Goal: Find specific page/section: Find specific page/section

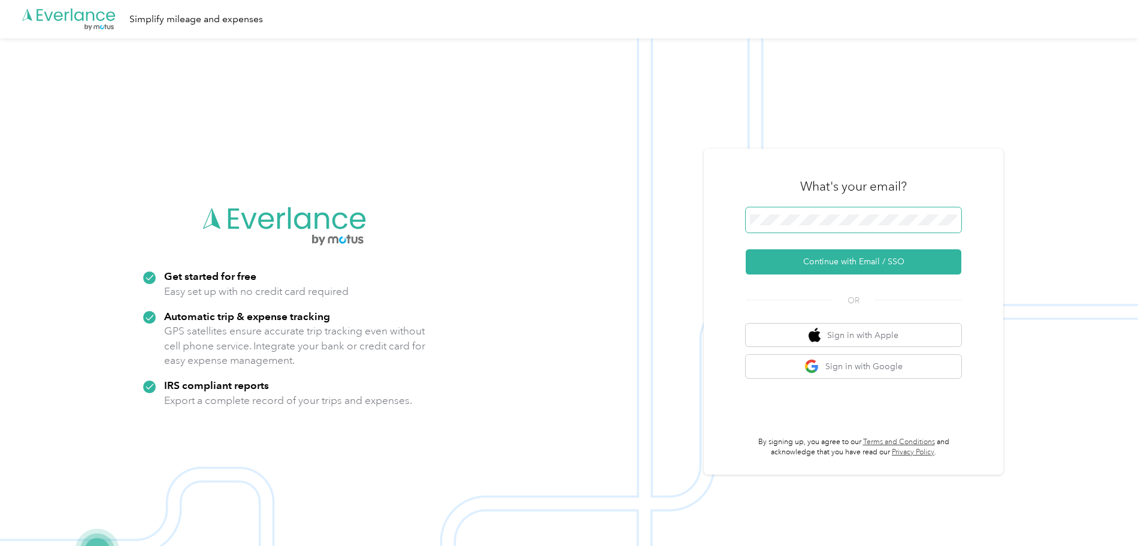
click at [814, 214] on span at bounding box center [854, 219] width 216 height 25
click at [813, 261] on button "Continue with Email / SSO" at bounding box center [854, 261] width 216 height 25
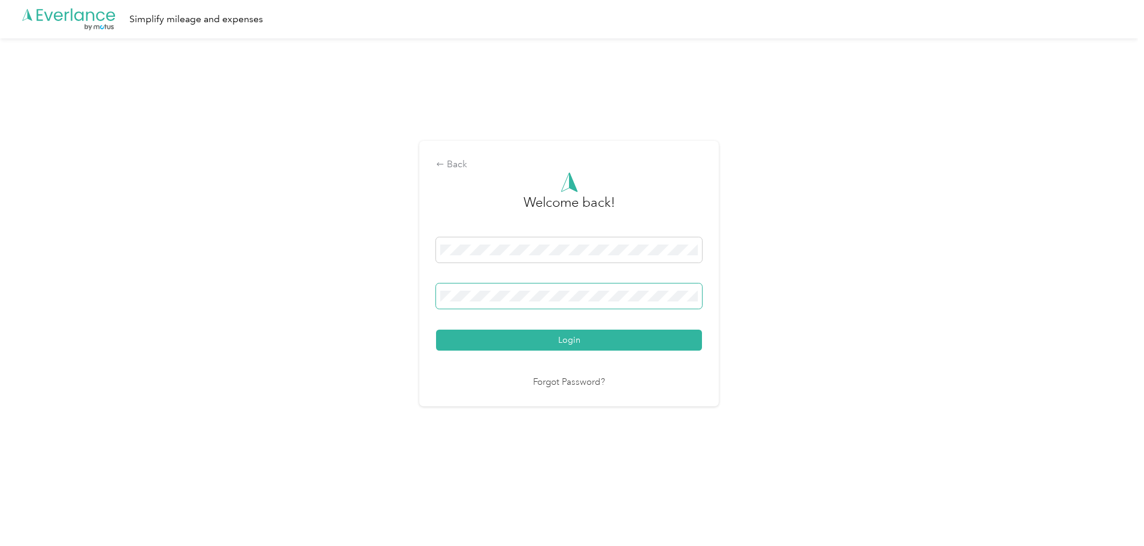
click at [436, 329] on button "Login" at bounding box center [569, 339] width 266 height 21
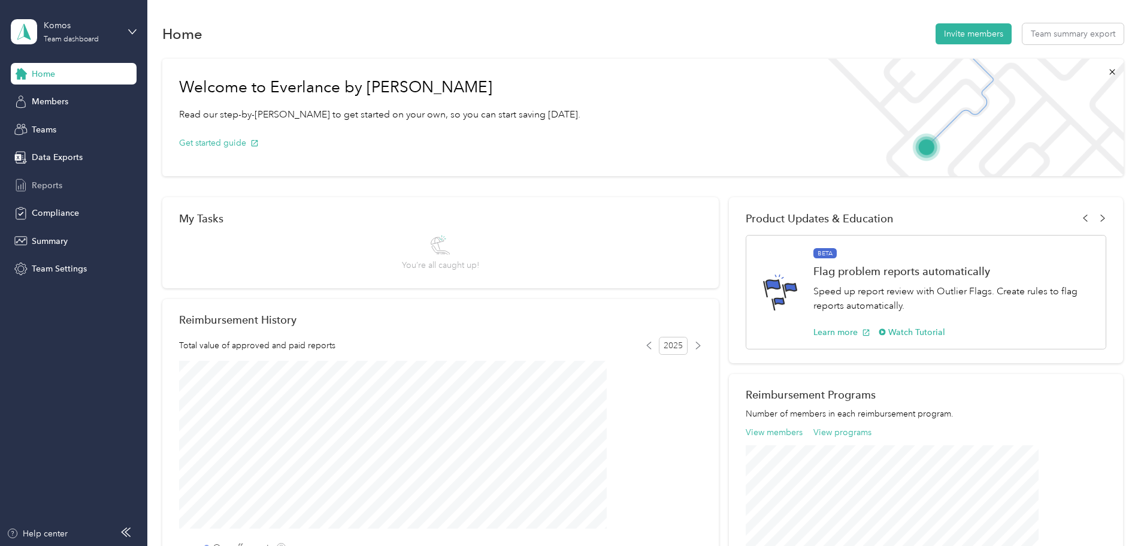
click at [59, 191] on span "Reports" at bounding box center [47, 185] width 31 height 13
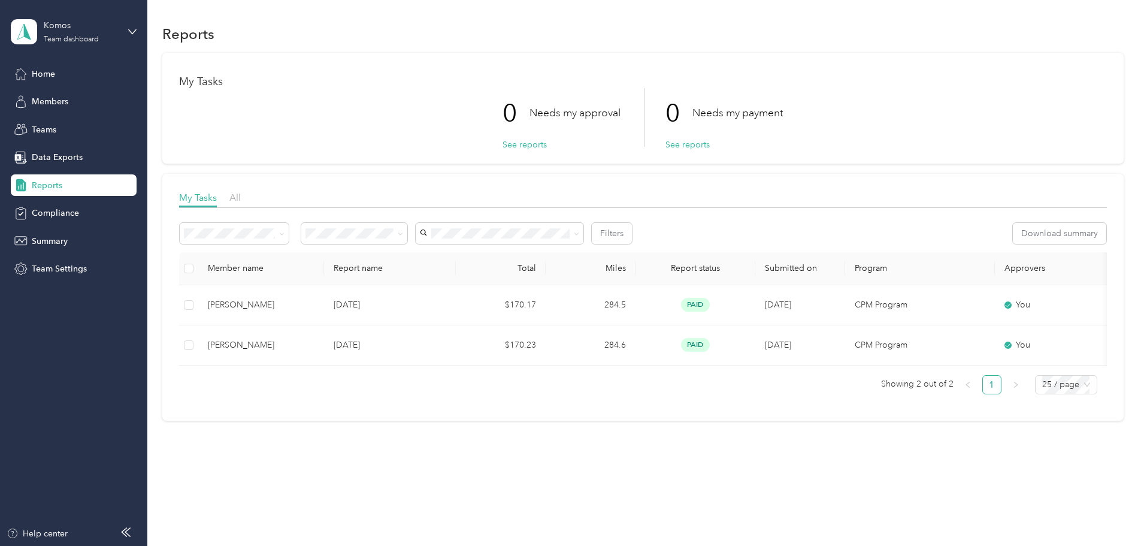
click at [126, 31] on div "Komos Team dashboard" at bounding box center [74, 32] width 126 height 42
click at [69, 123] on div "Personal dashboard" at bounding box center [59, 125] width 75 height 13
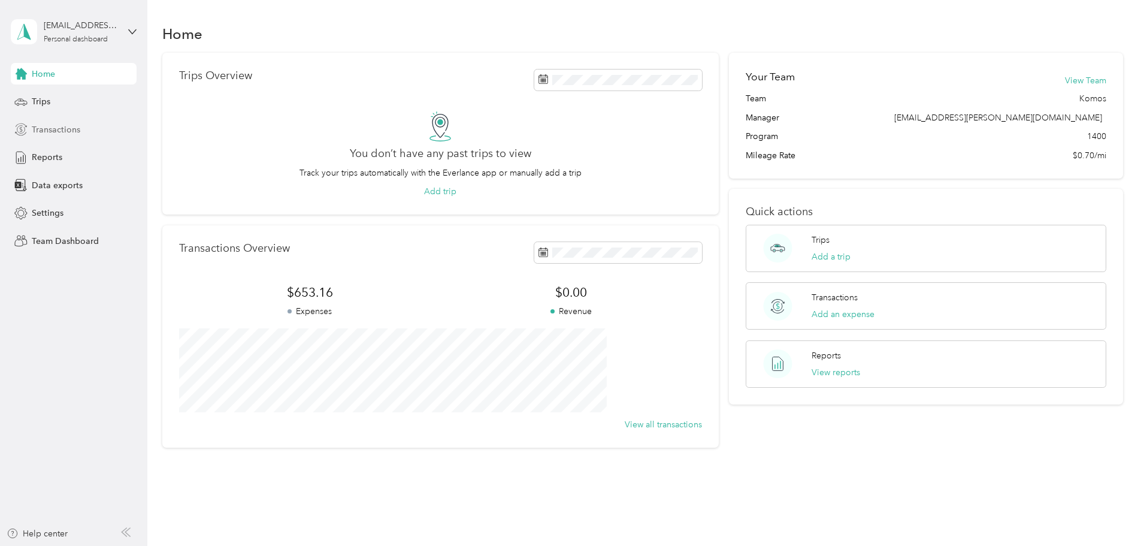
click at [56, 132] on span "Transactions" at bounding box center [56, 129] width 49 height 13
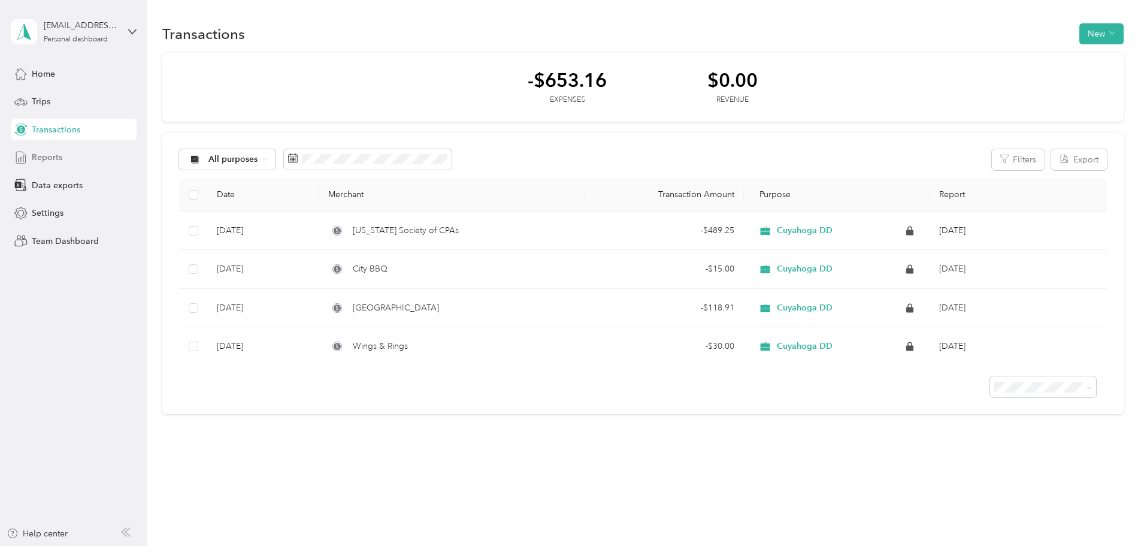
click at [52, 158] on span "Reports" at bounding box center [47, 157] width 31 height 13
